Goal: Find specific page/section: Find specific page/section

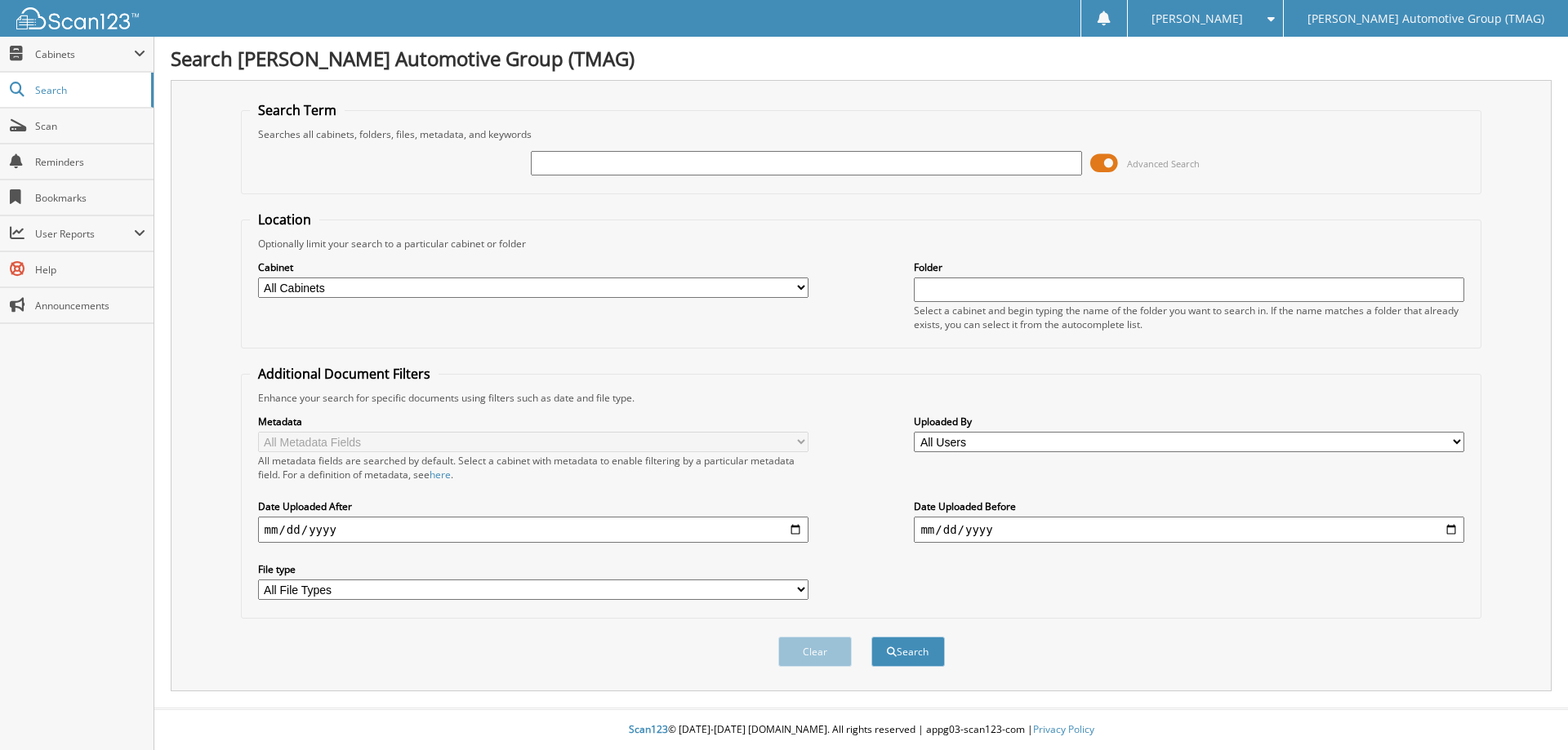
click at [559, 159] on input "text" at bounding box center [806, 162] width 550 height 24
type input "c25494"
click at [871, 636] on button "Search" at bounding box center [908, 651] width 74 height 30
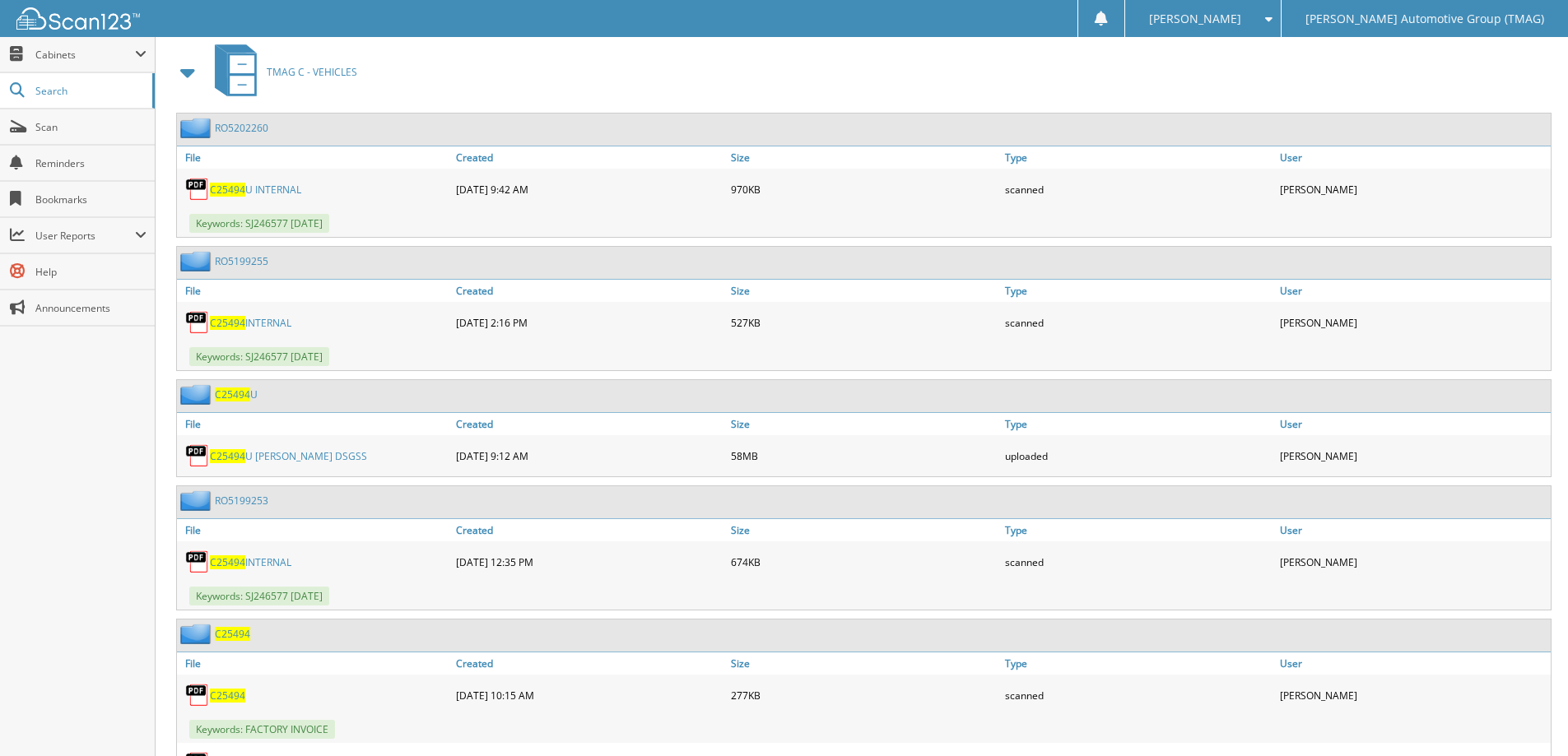
click at [261, 564] on div "RO5202260 File Created Size U" at bounding box center [861, 449] width 1379 height 672
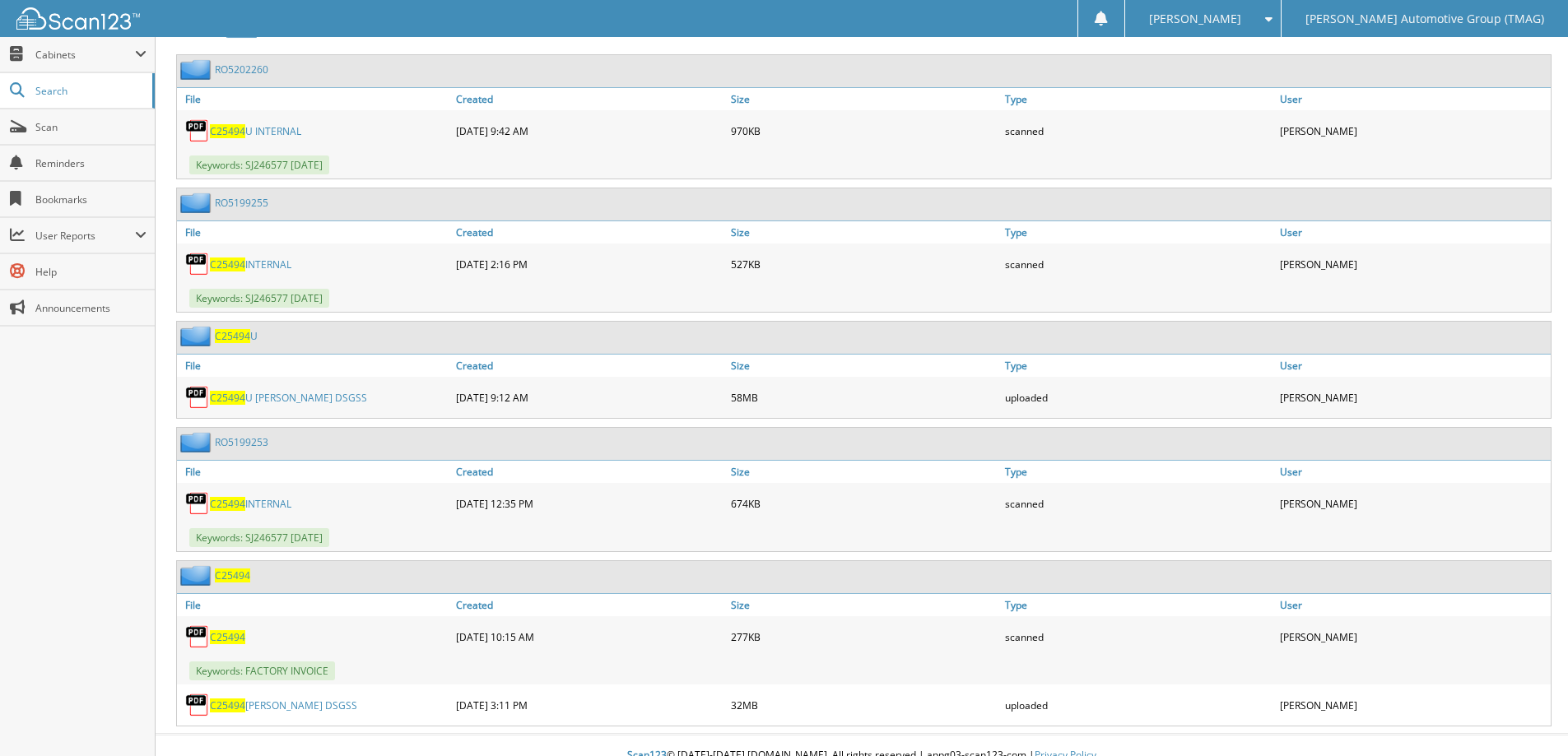
scroll to position [802, 0]
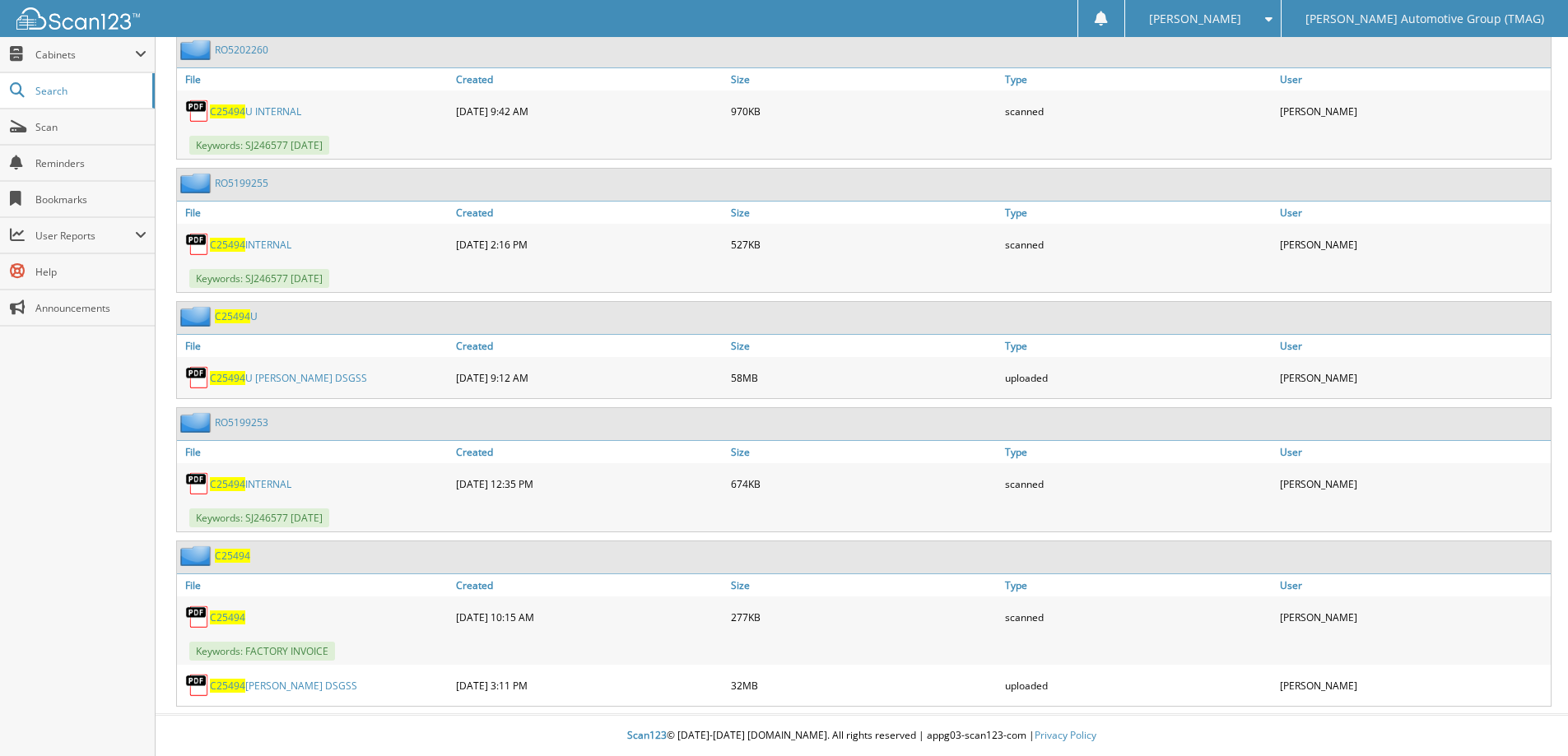
click at [230, 552] on span "C25494" at bounding box center [232, 555] width 35 height 14
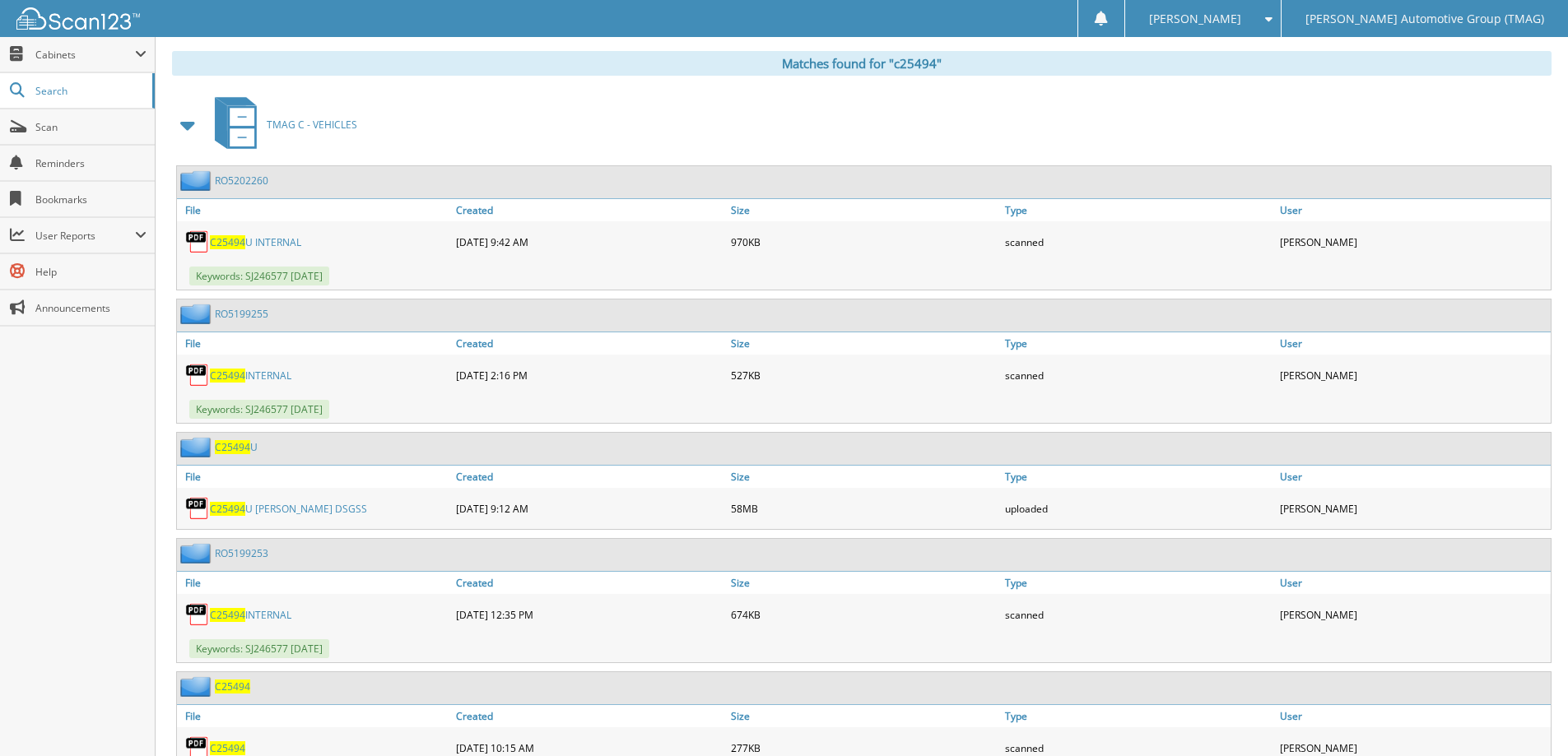
scroll to position [741, 0]
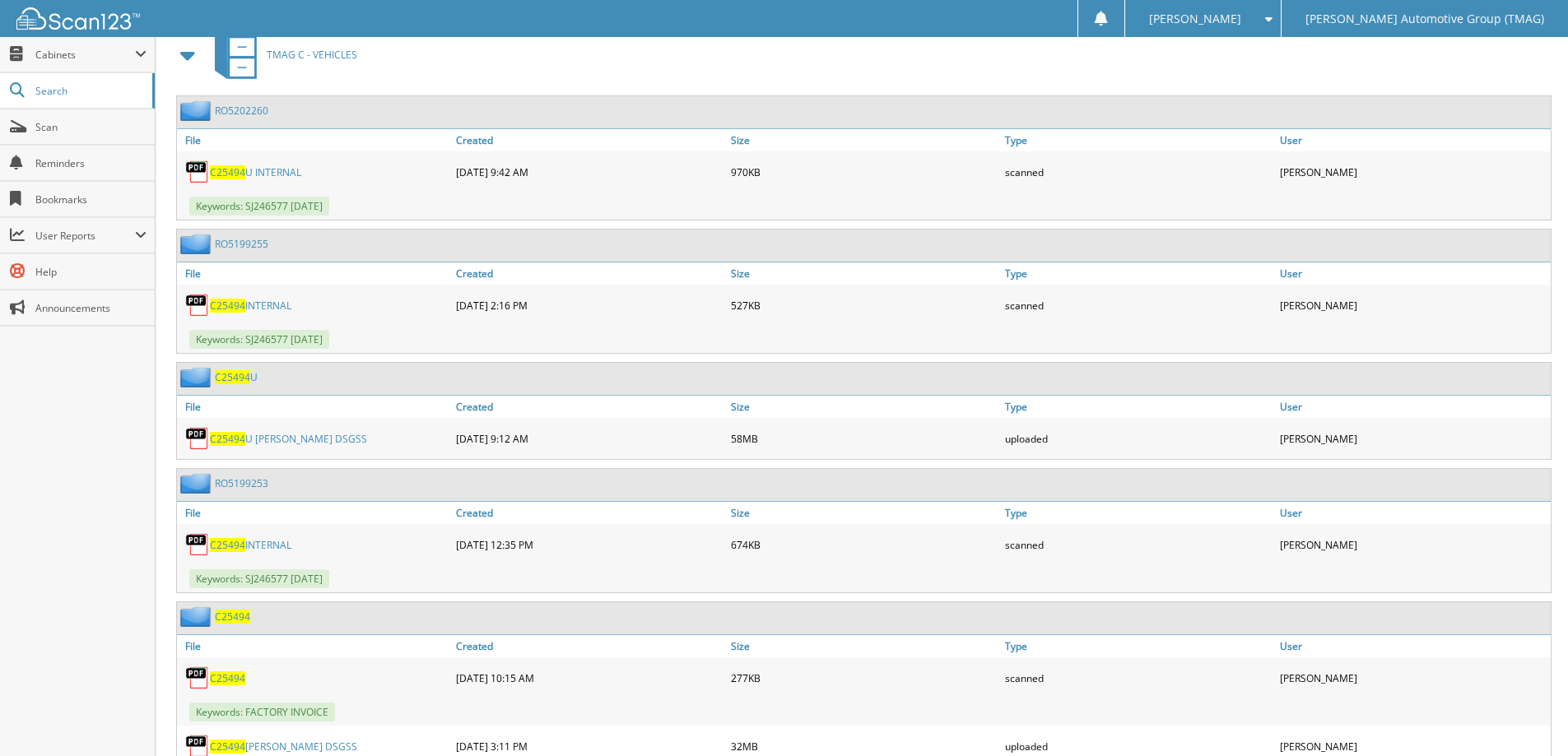
click at [232, 380] on span "C25494" at bounding box center [232, 377] width 35 height 14
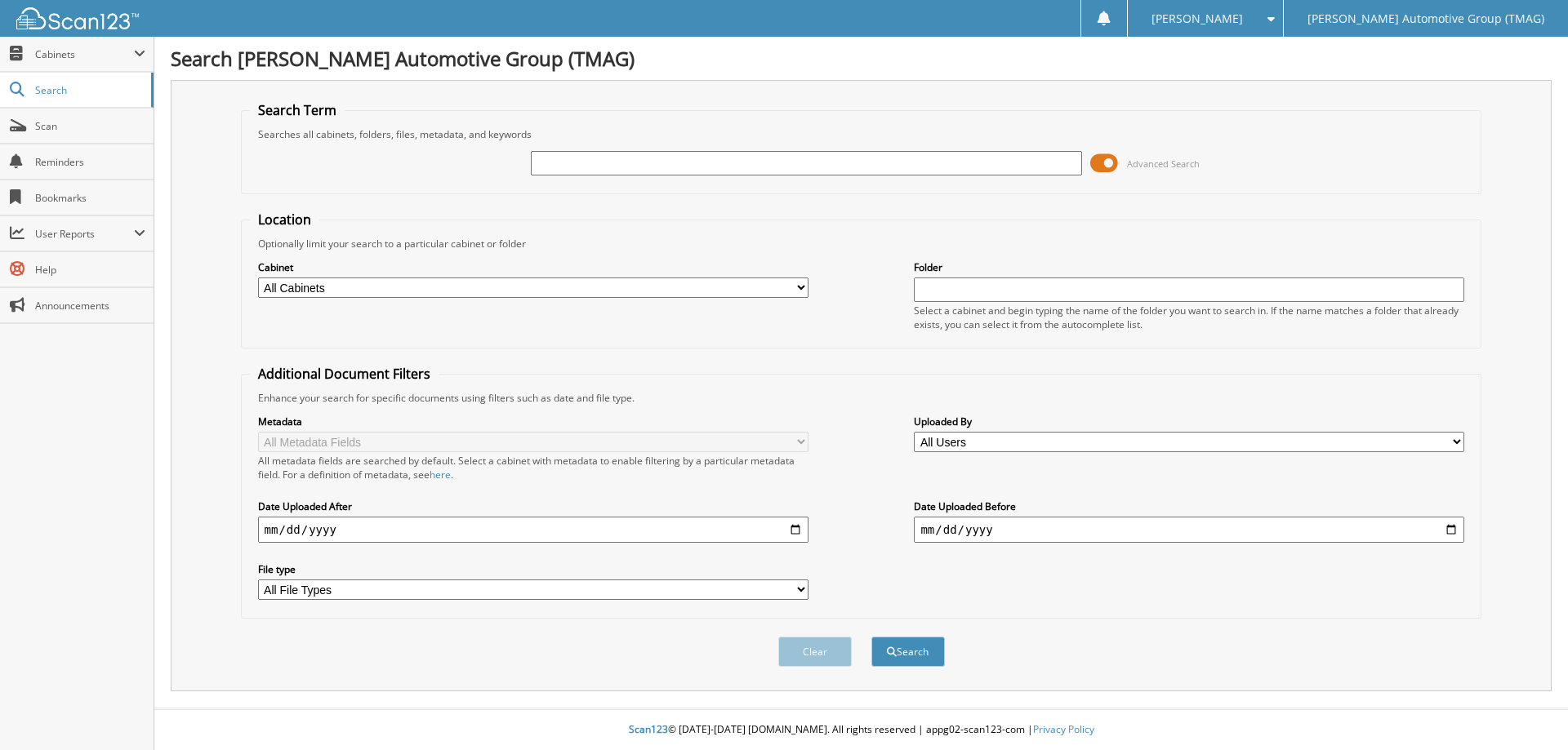
click at [607, 149] on div "Advanced Search" at bounding box center [862, 163] width 1223 height 44
click at [604, 158] on input "text" at bounding box center [806, 162] width 550 height 24
type input "C25519"
click at [871, 636] on button "Search" at bounding box center [908, 651] width 74 height 30
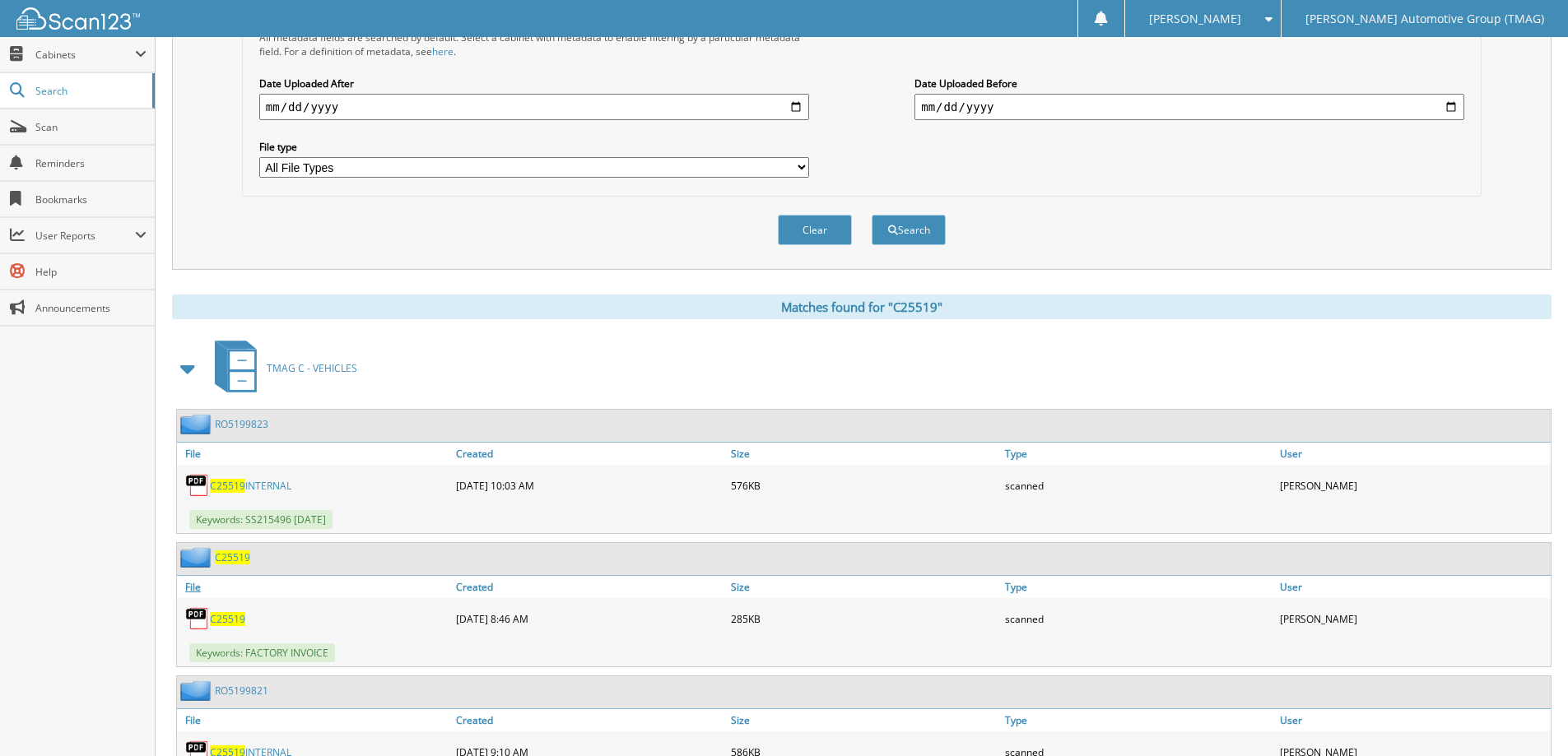
scroll to position [521, 0]
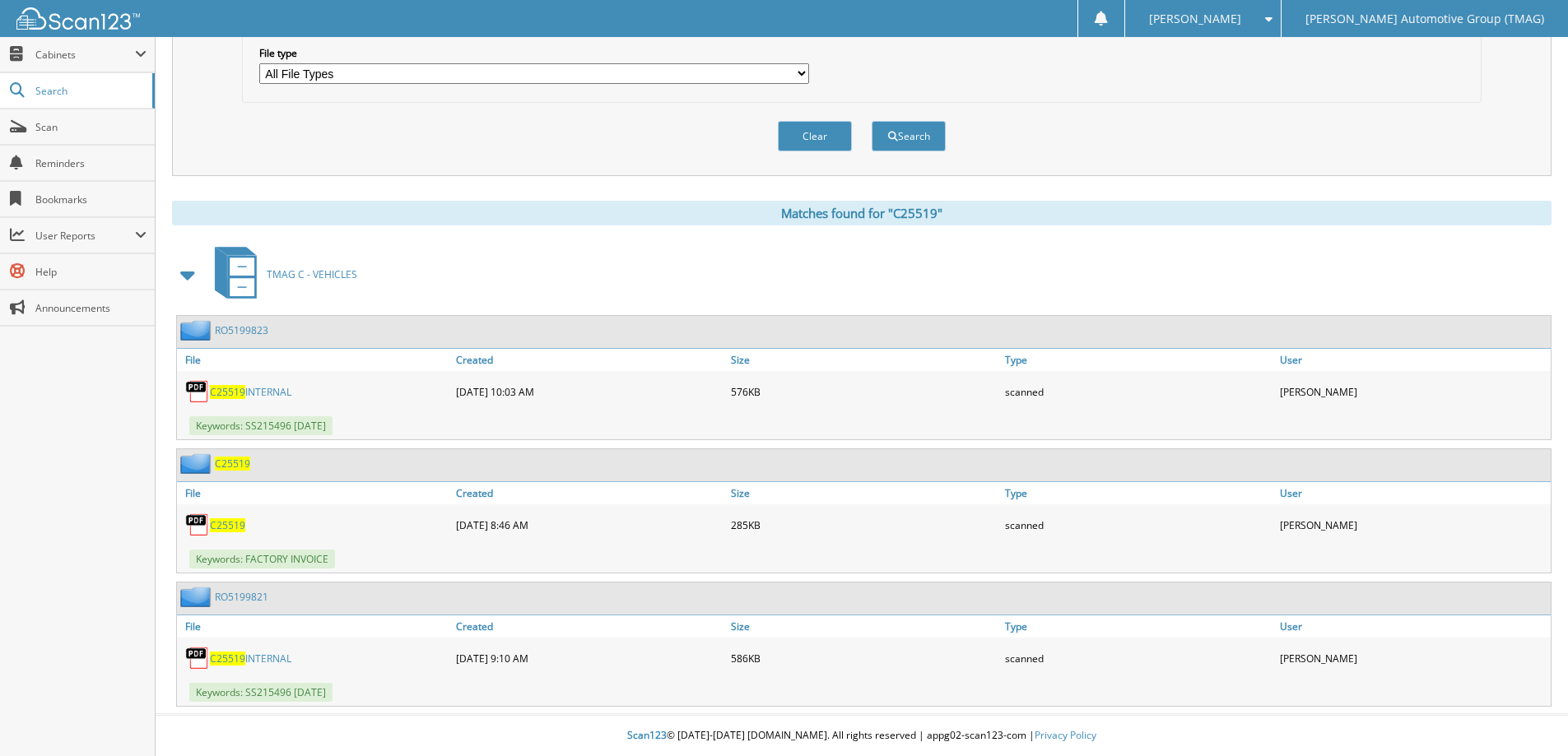
click at [237, 468] on span "C25519" at bounding box center [232, 462] width 35 height 14
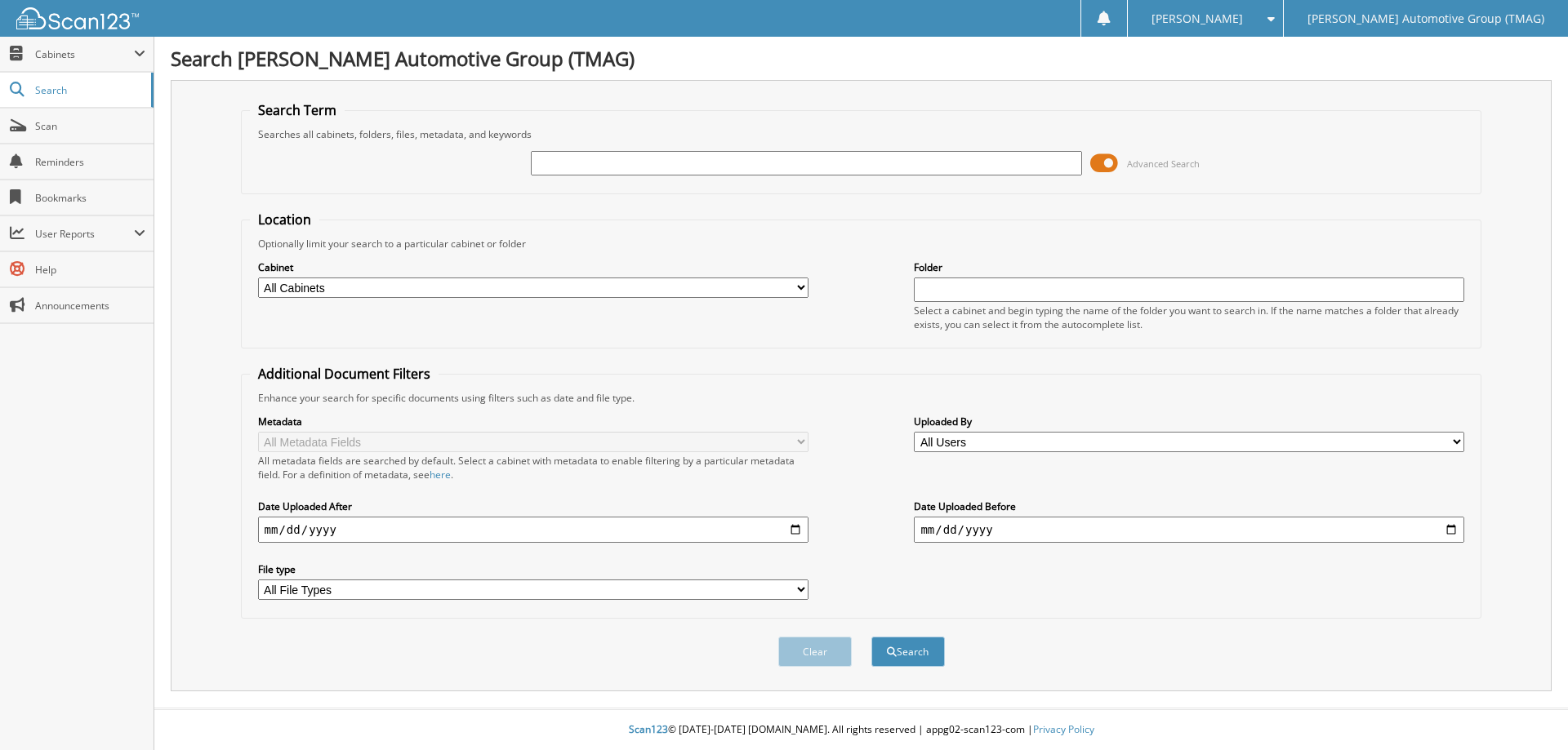
click at [601, 161] on input "text" at bounding box center [806, 162] width 550 height 24
type input "f"
type input "F24923"
click at [871, 636] on button "Search" at bounding box center [908, 651] width 74 height 30
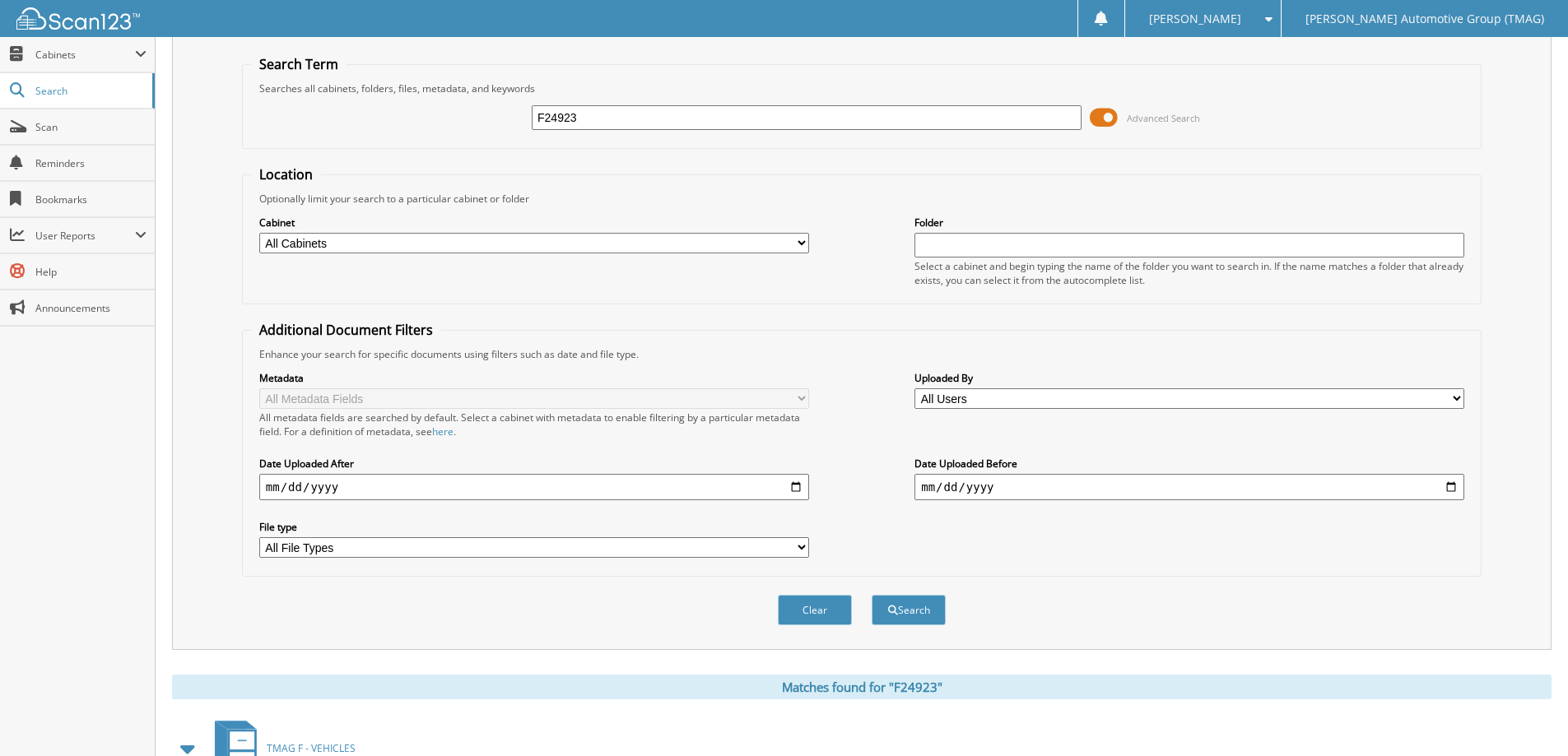
scroll to position [163, 0]
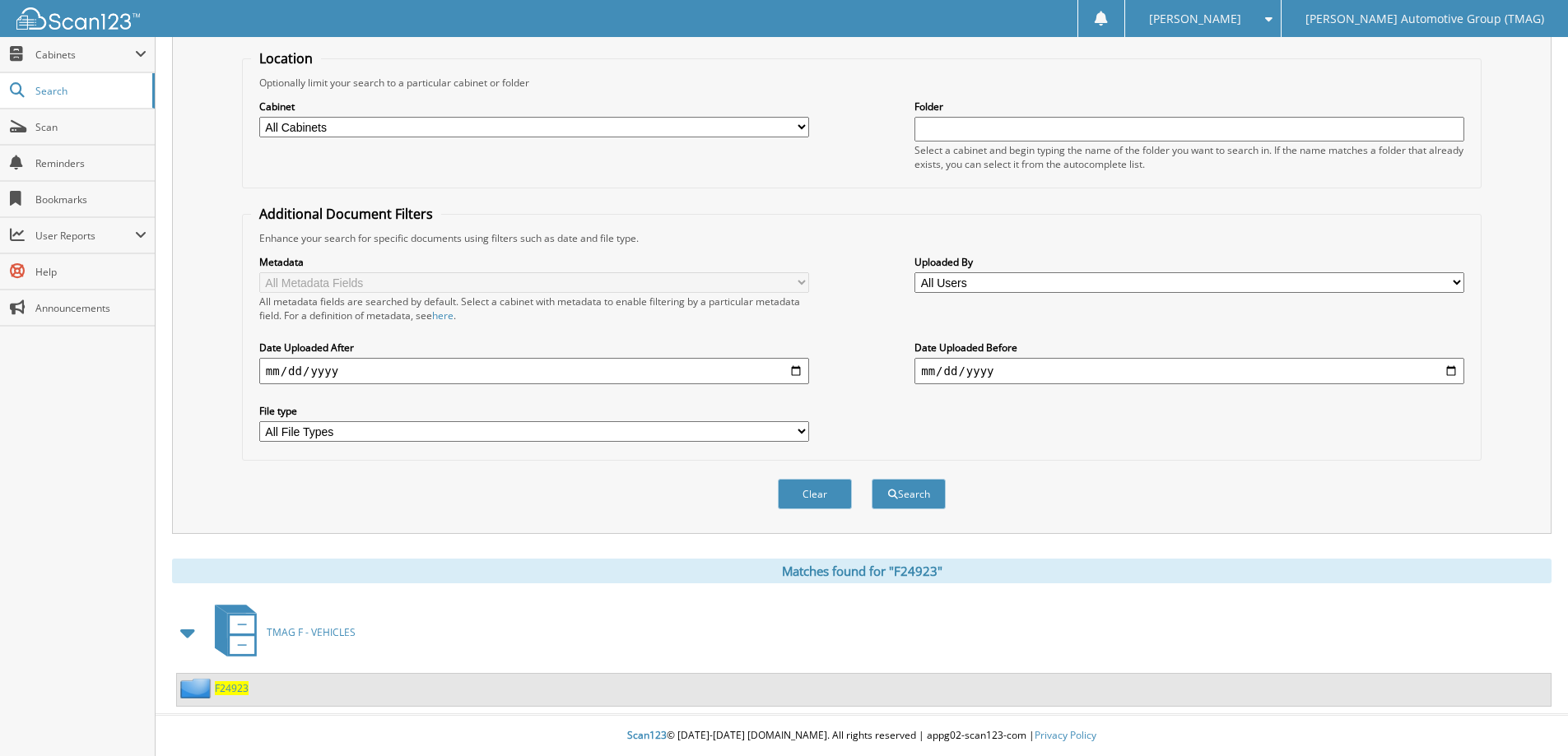
click at [241, 689] on span "F24923" at bounding box center [231, 687] width 33 height 14
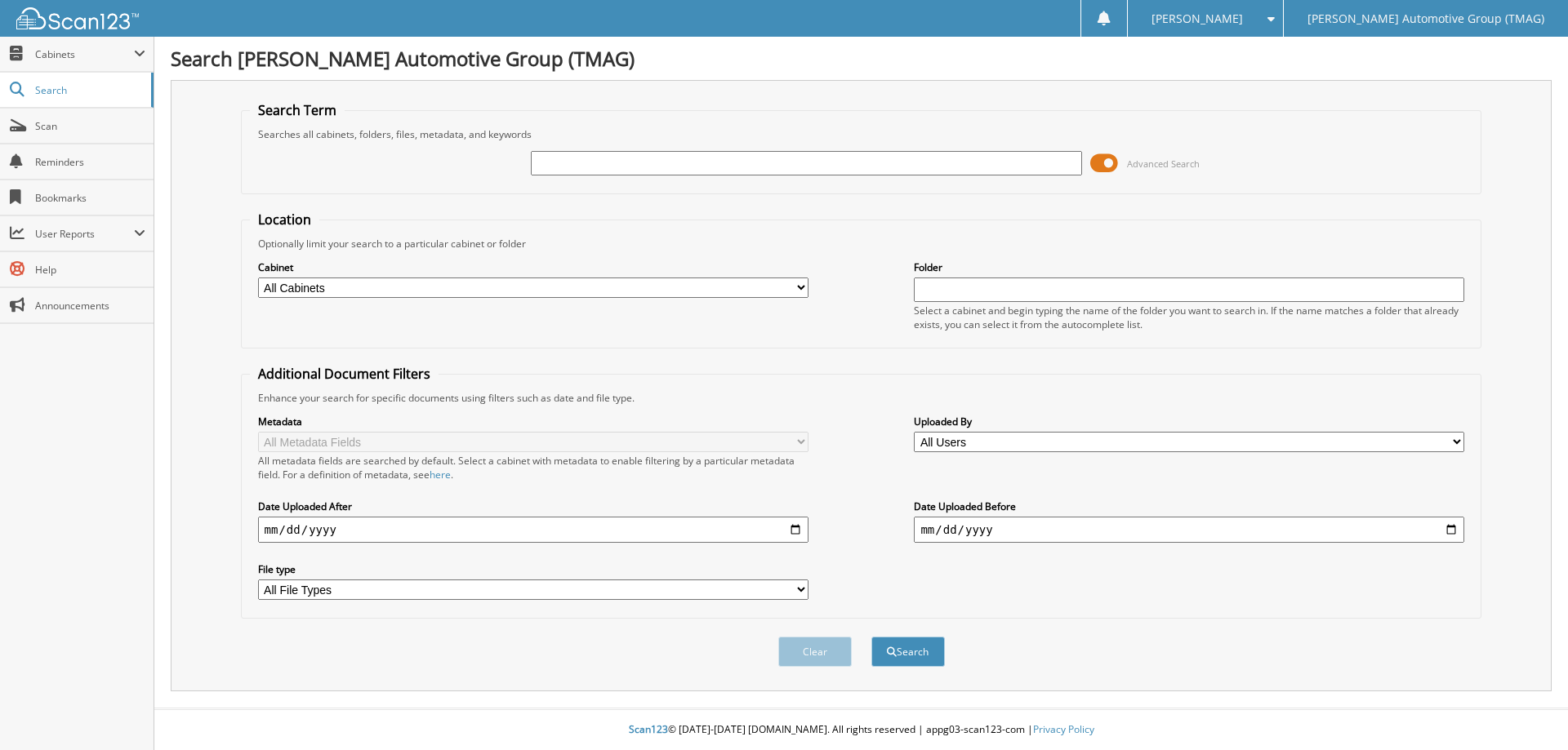
click at [636, 165] on input "text" at bounding box center [806, 162] width 550 height 24
type input "5044157"
click at [871, 636] on button "Search" at bounding box center [908, 651] width 74 height 30
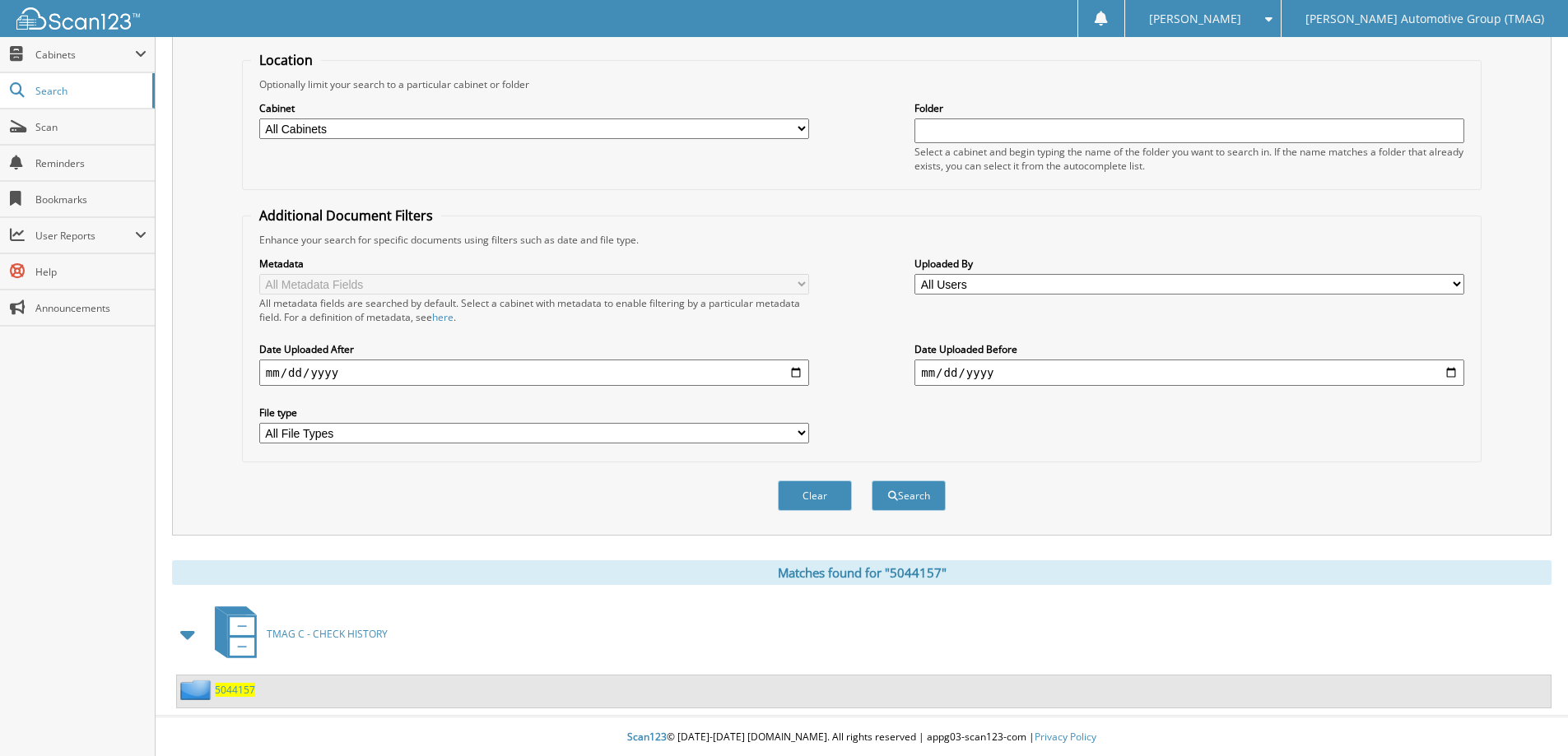
scroll to position [163, 0]
click at [239, 682] on span "5044157" at bounding box center [235, 687] width 41 height 14
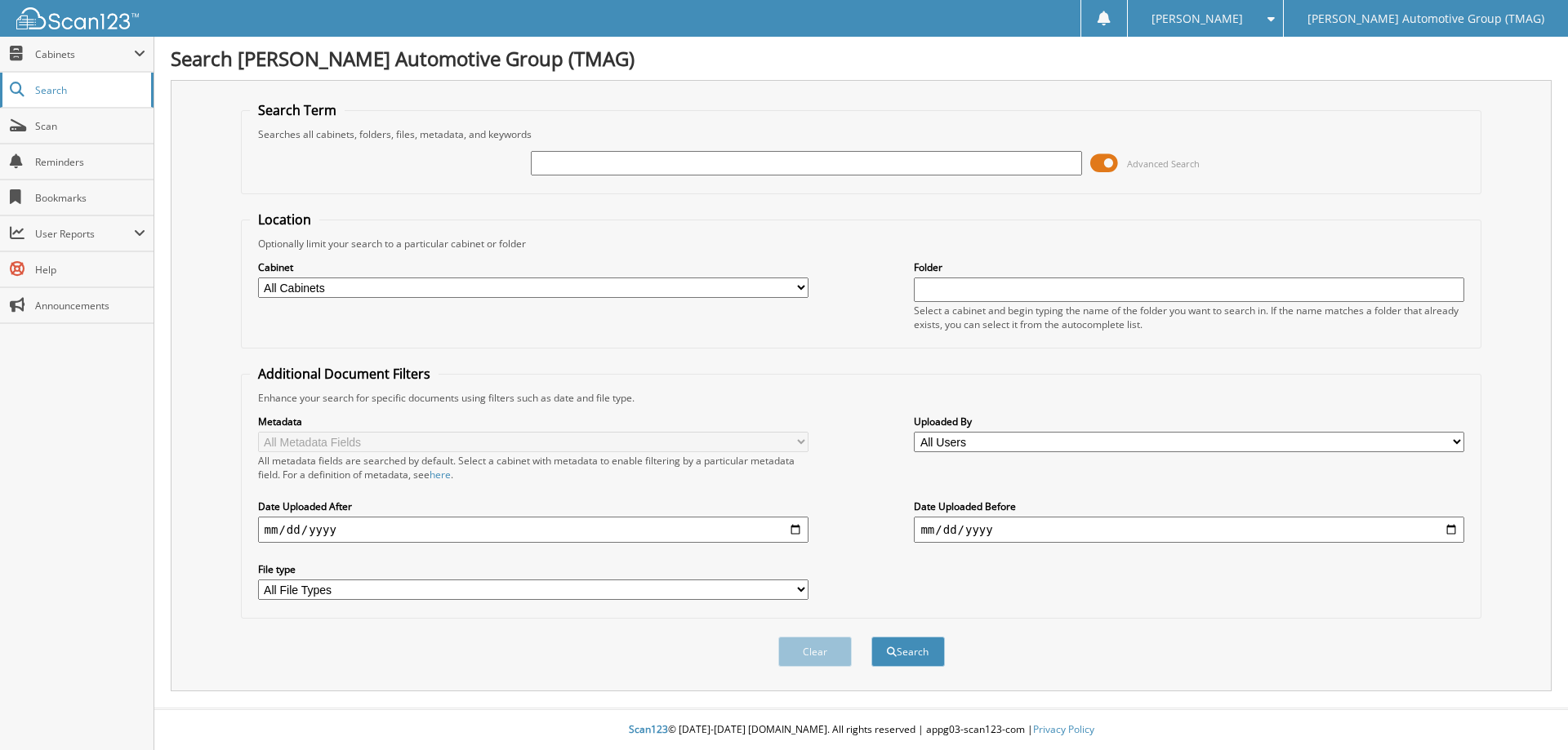
click at [49, 90] on span "Search" at bounding box center [89, 90] width 108 height 13
click at [616, 159] on input "text" at bounding box center [806, 162] width 550 height 24
type input "5045122"
click at [871, 636] on button "Search" at bounding box center [908, 651] width 74 height 30
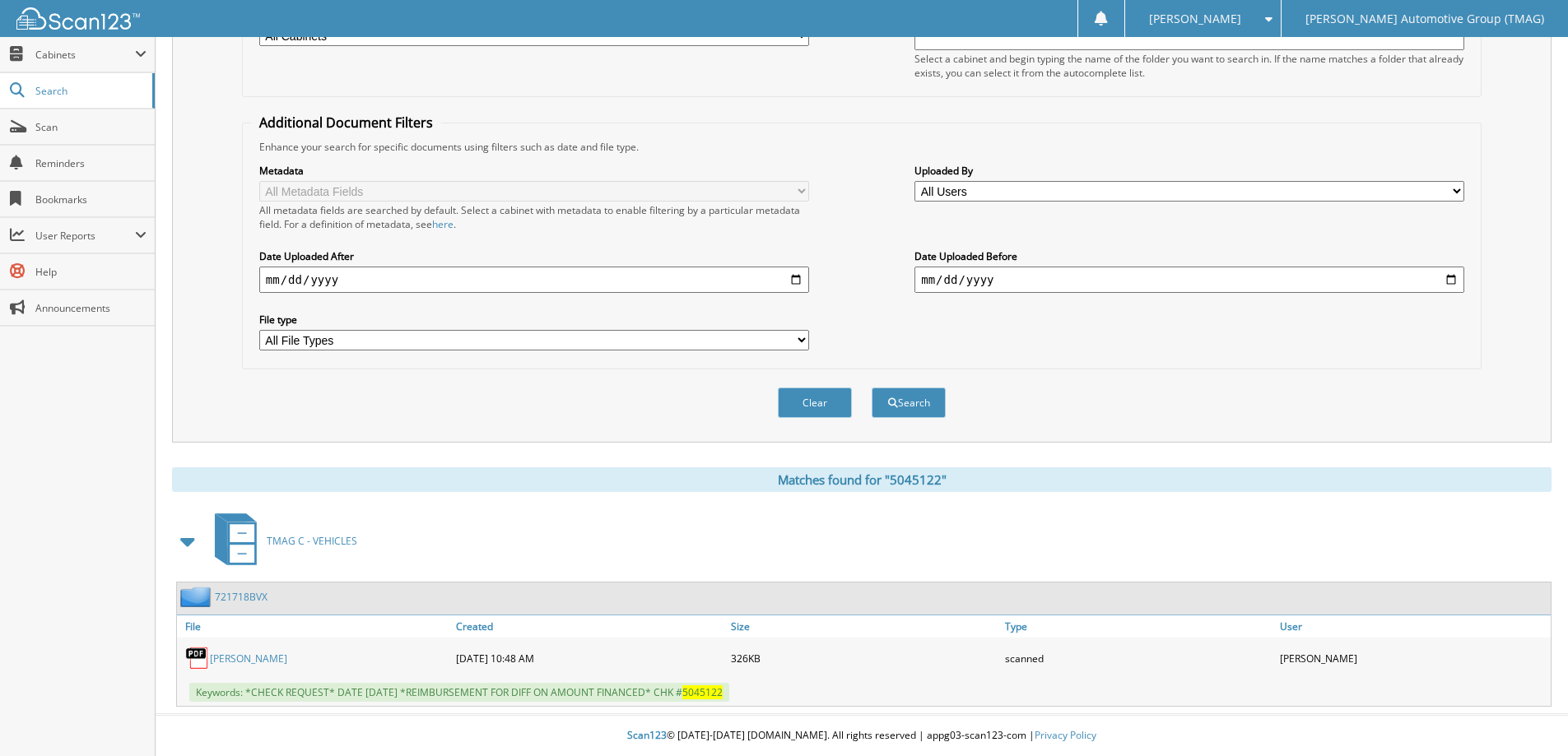
scroll to position [255, 0]
click at [706, 696] on span "5045122" at bounding box center [702, 692] width 41 height 14
click at [239, 659] on link "[PERSON_NAME]" at bounding box center [249, 658] width 78 height 14
